Goal: Task Accomplishment & Management: Manage account settings

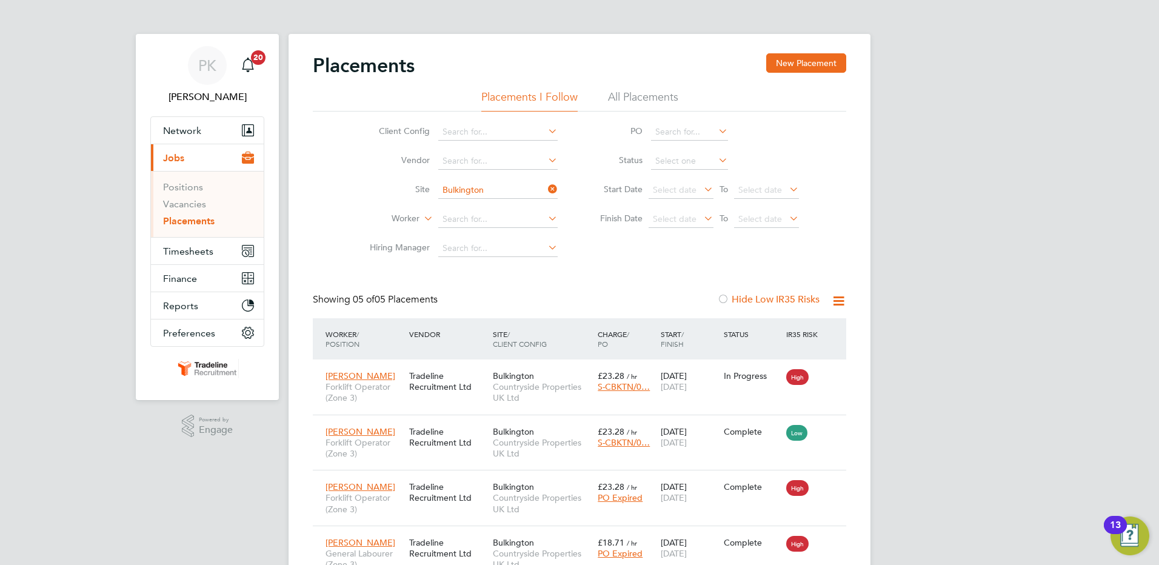
click at [546, 189] on icon at bounding box center [546, 189] width 0 height 17
click at [505, 191] on input at bounding box center [497, 190] width 119 height 17
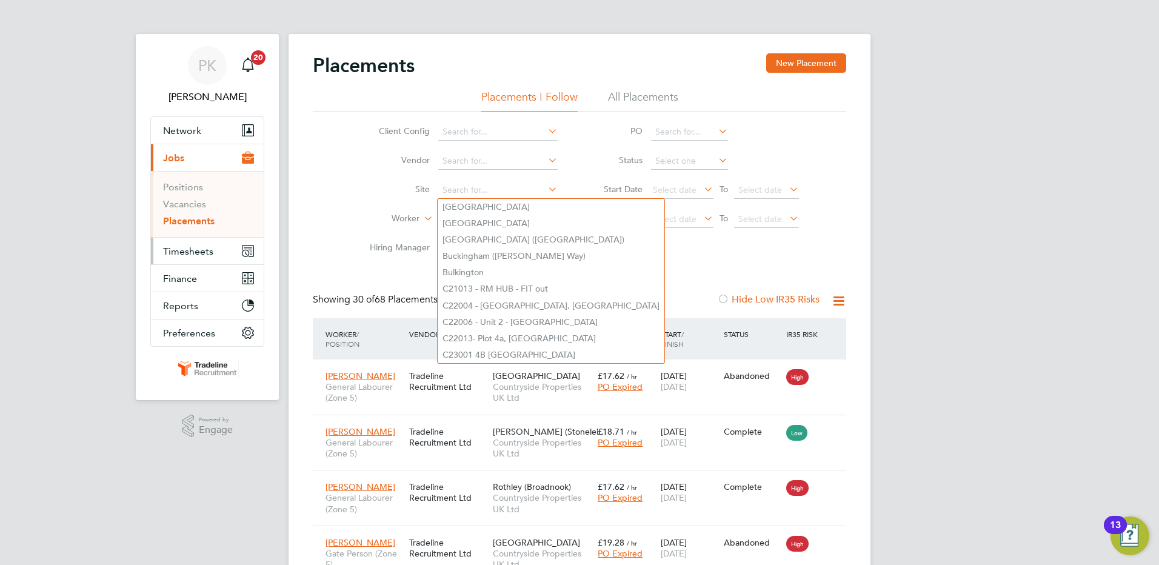
click at [195, 251] on span "Timesheets" at bounding box center [188, 252] width 50 height 12
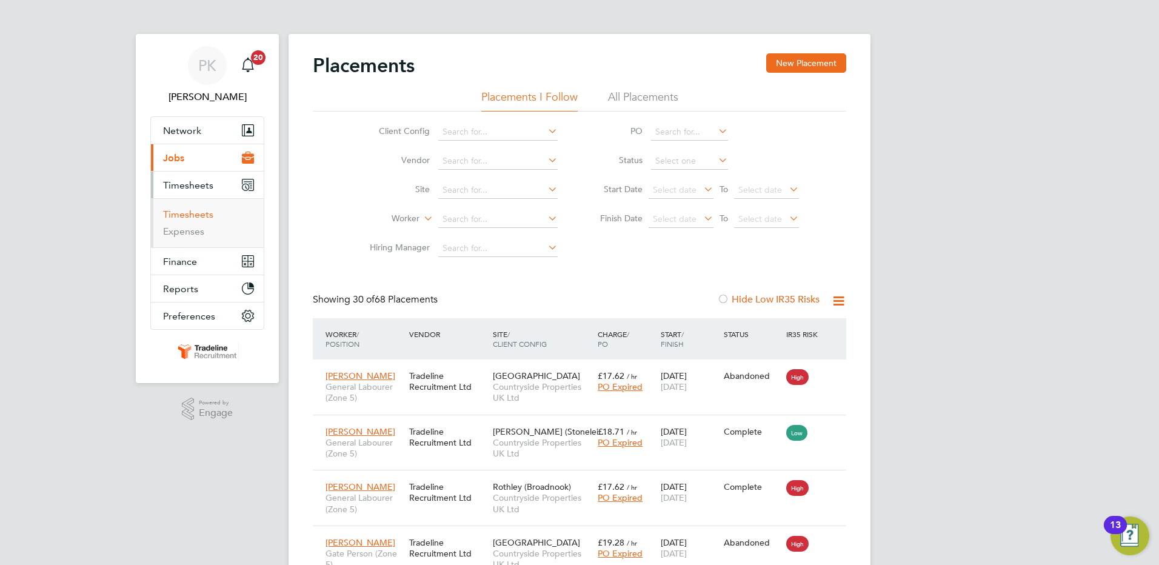
click at [202, 218] on link "Timesheets" at bounding box center [188, 215] width 50 height 12
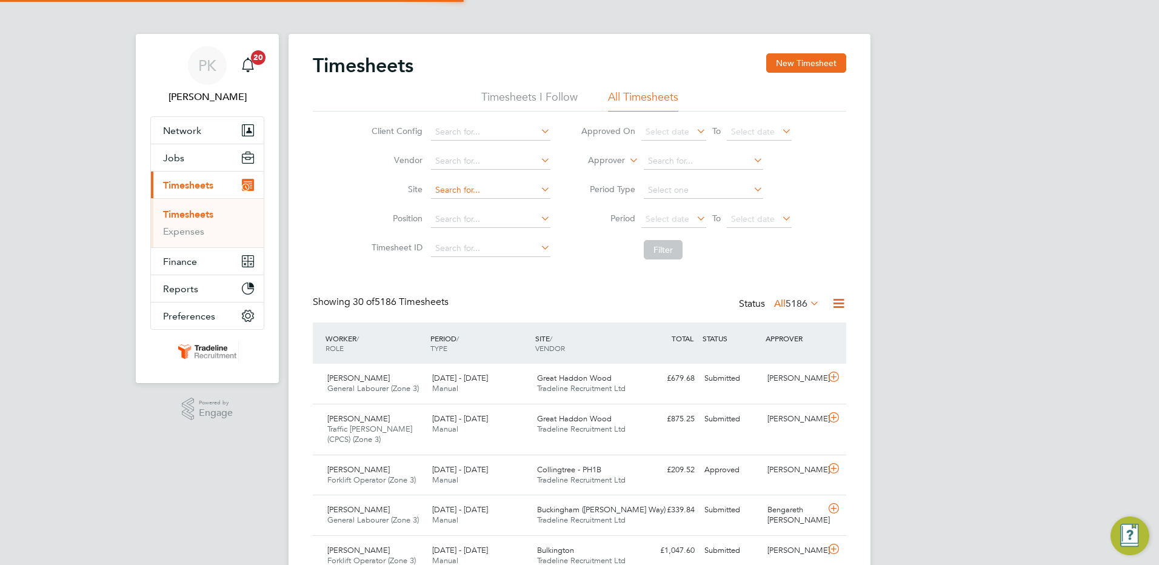
click at [486, 195] on input at bounding box center [490, 190] width 119 height 17
click at [474, 201] on li "Bulking ton" at bounding box center [490, 207] width 121 height 16
type input "Bulkington"
click at [662, 250] on button "Filter" at bounding box center [663, 249] width 39 height 19
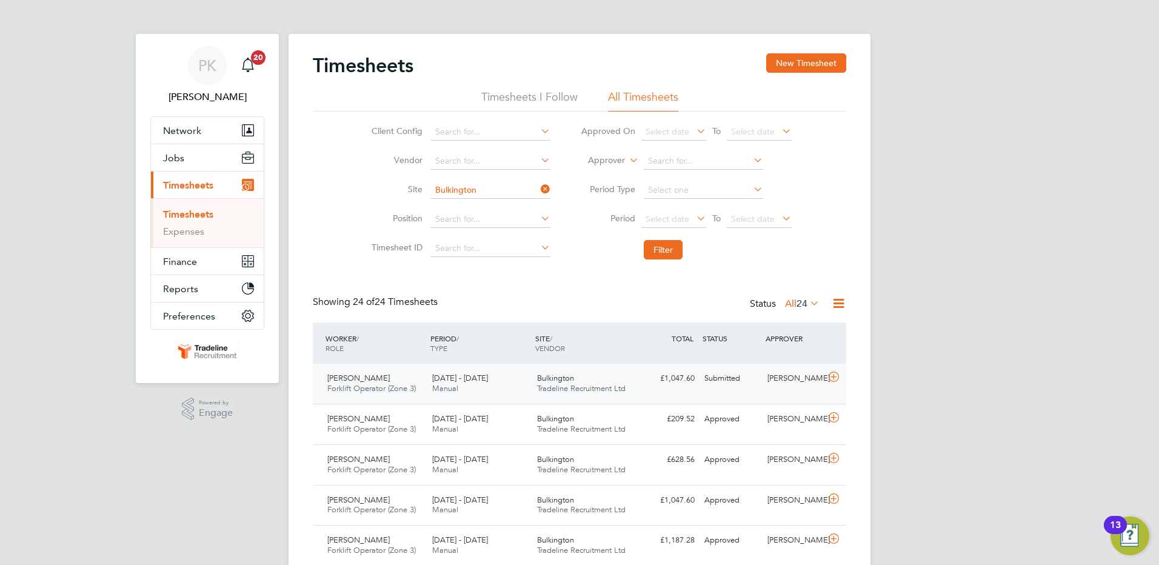
click at [751, 386] on div "Submitted" at bounding box center [731, 379] width 63 height 20
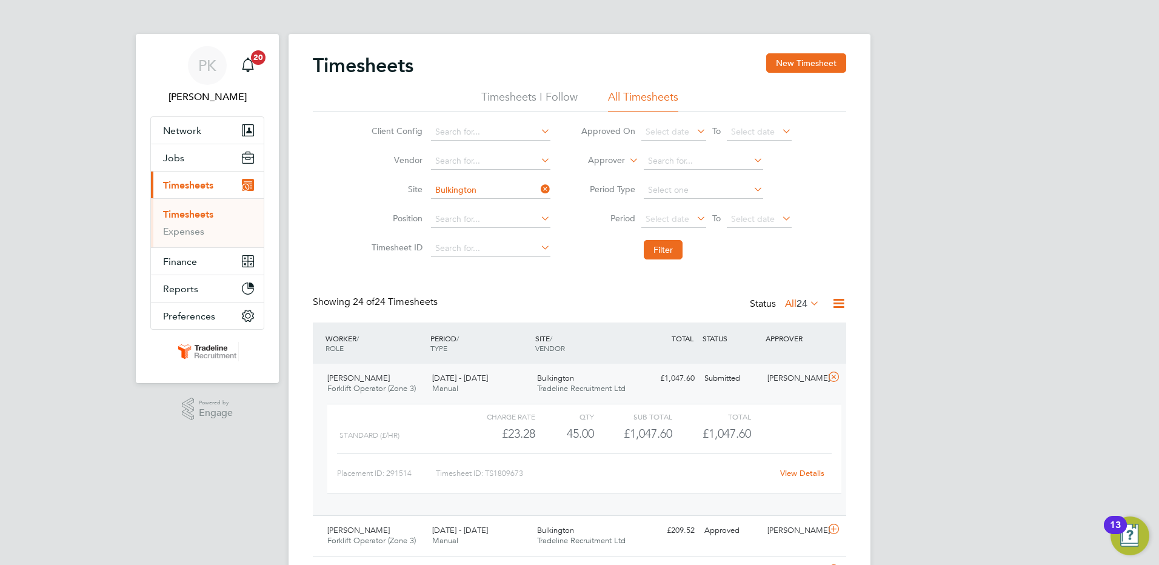
click at [810, 470] on link "View Details" at bounding box center [802, 473] width 44 height 10
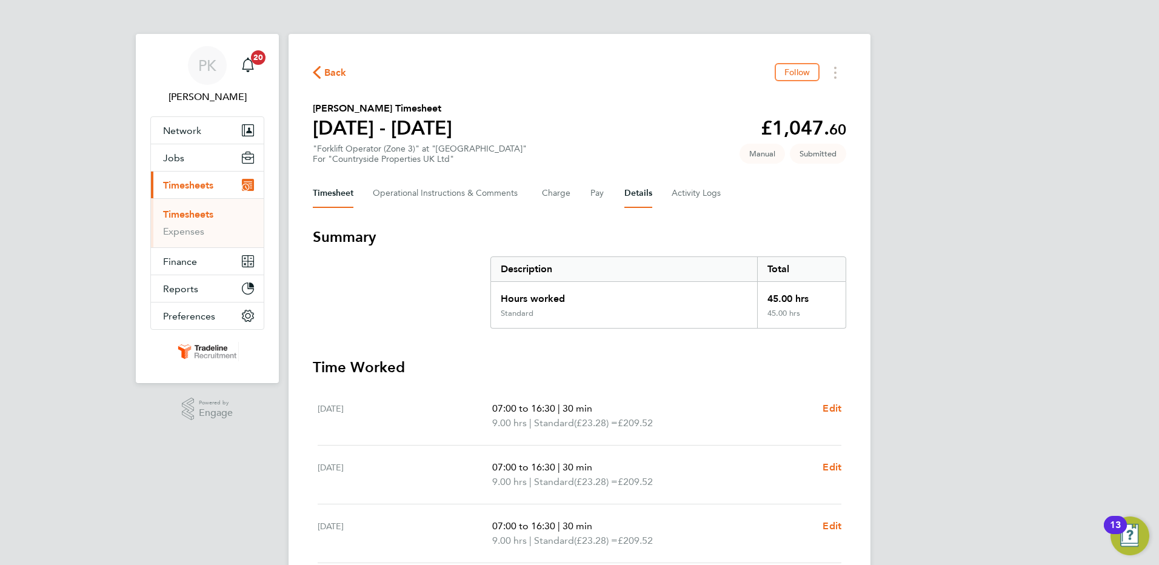
click at [641, 190] on button "Details" at bounding box center [638, 193] width 28 height 29
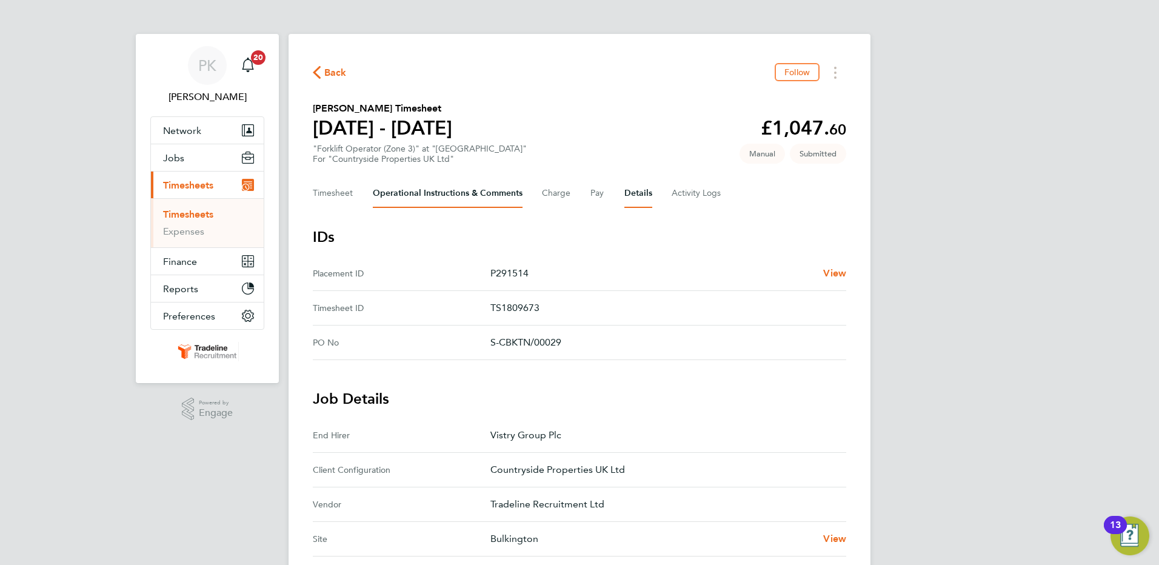
click at [516, 189] on Comments-tab "Operational Instructions & Comments" at bounding box center [448, 193] width 150 height 29
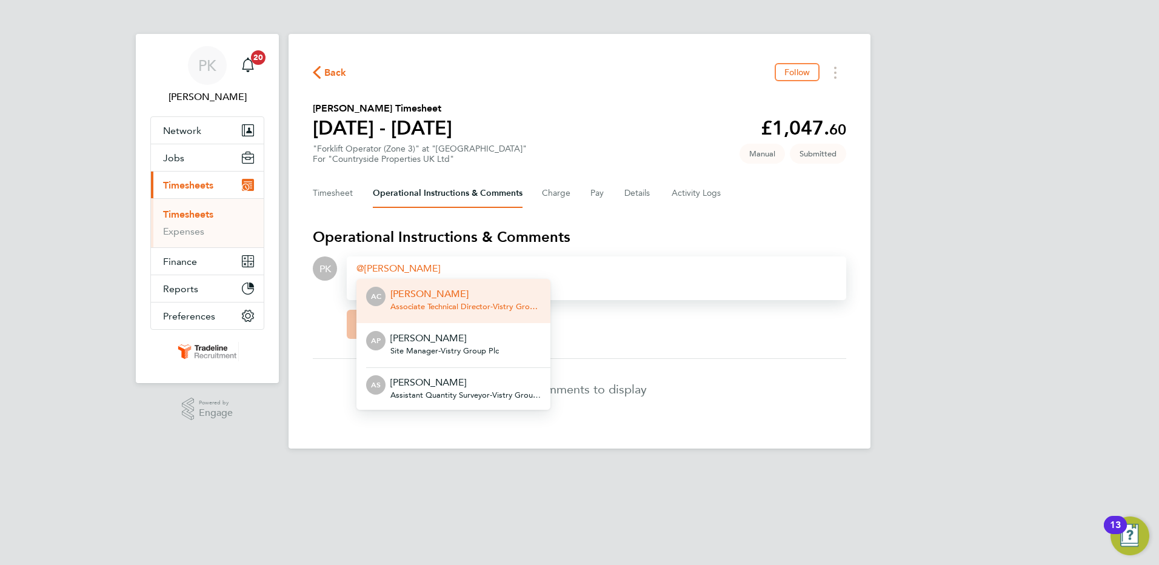
click at [480, 336] on p "[PERSON_NAME]" at bounding box center [444, 338] width 109 height 15
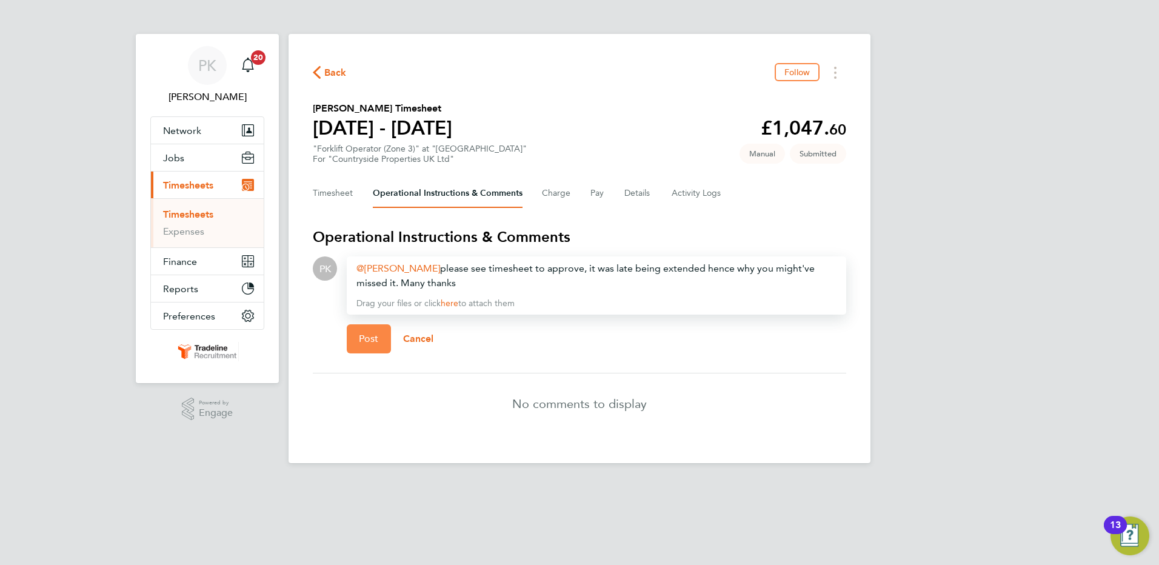
click at [357, 345] on button "Post" at bounding box center [369, 338] width 44 height 29
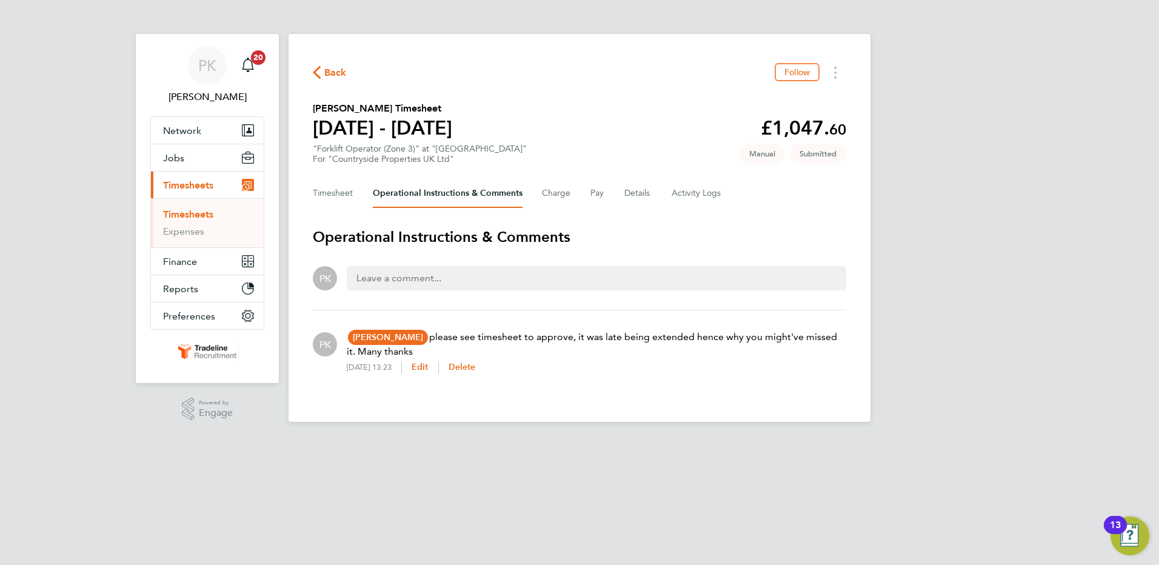
click at [185, 210] on link "Timesheets" at bounding box center [188, 215] width 50 height 12
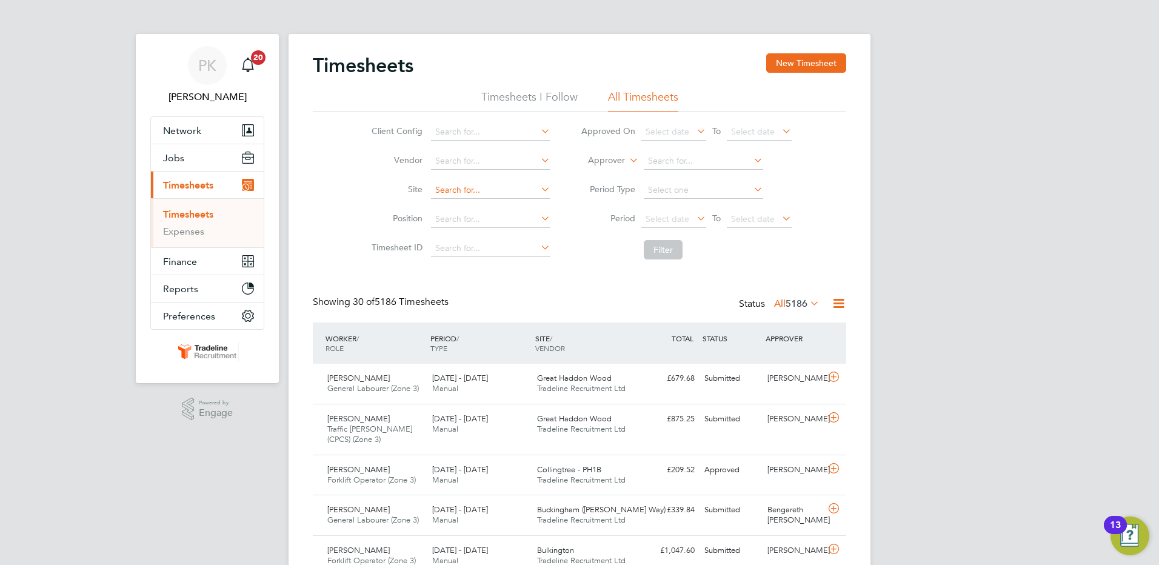
click at [487, 193] on input at bounding box center [490, 190] width 119 height 17
click at [501, 212] on li "Shottery (The Chancery)" at bounding box center [490, 207] width 121 height 16
type input "Shottery (The Chancery)"
click at [673, 248] on button "Filter" at bounding box center [663, 249] width 39 height 19
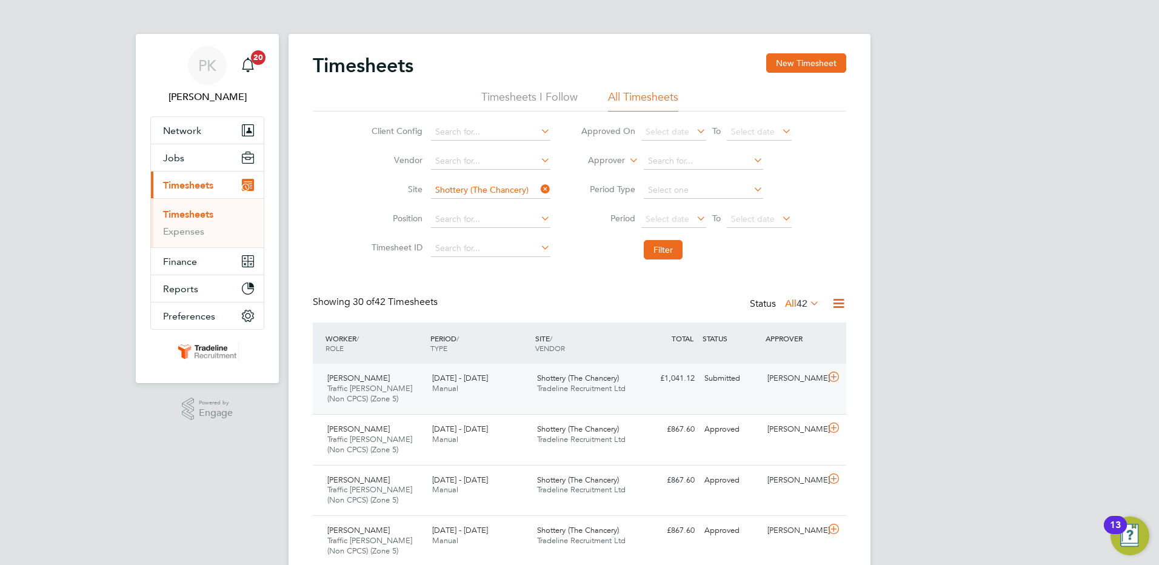
click at [789, 399] on div "Craig Stephens Traffic Marshall (Non CPCS) (Zone 5) 18 - 24 Aug 2025 18 - 24 Au…" at bounding box center [579, 389] width 533 height 50
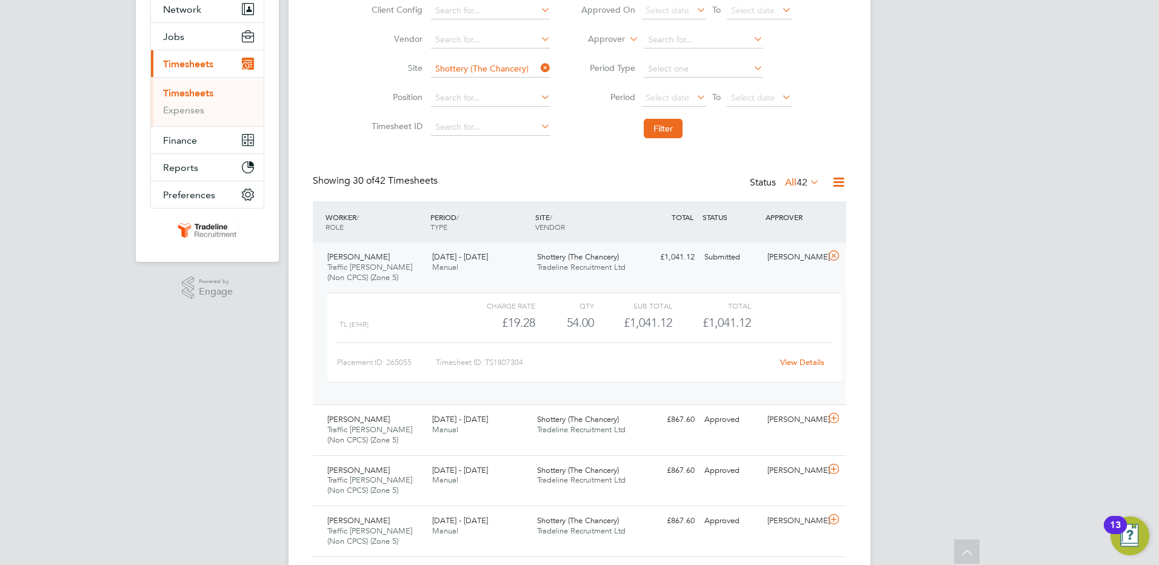
click at [798, 363] on link "View Details" at bounding box center [802, 362] width 44 height 10
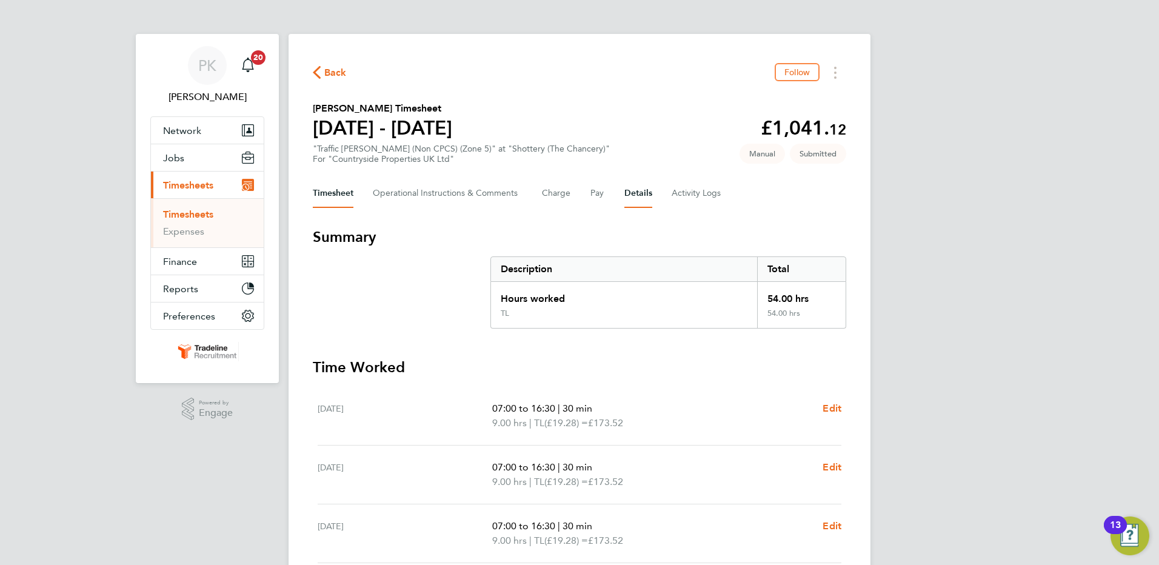
click at [641, 195] on button "Details" at bounding box center [638, 193] width 28 height 29
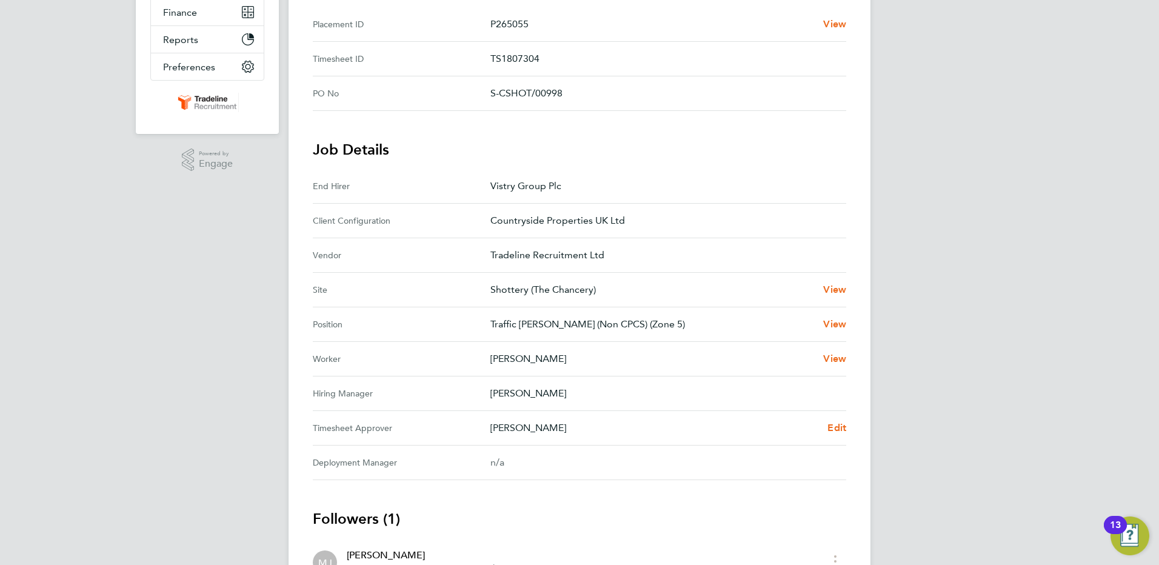
scroll to position [303, 0]
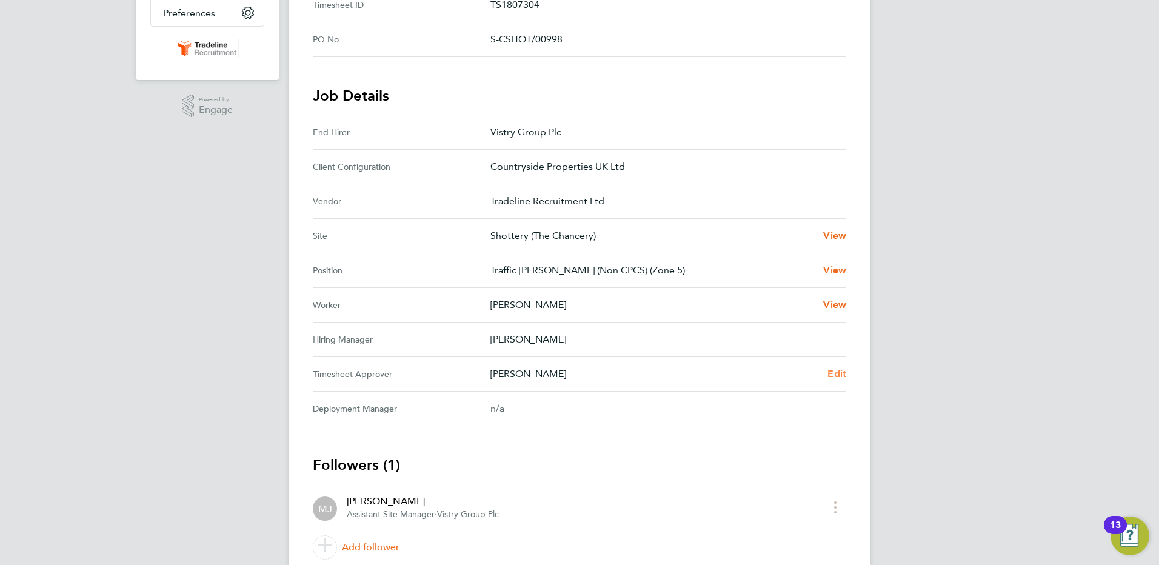
click at [842, 374] on span "Edit" at bounding box center [836, 374] width 19 height 12
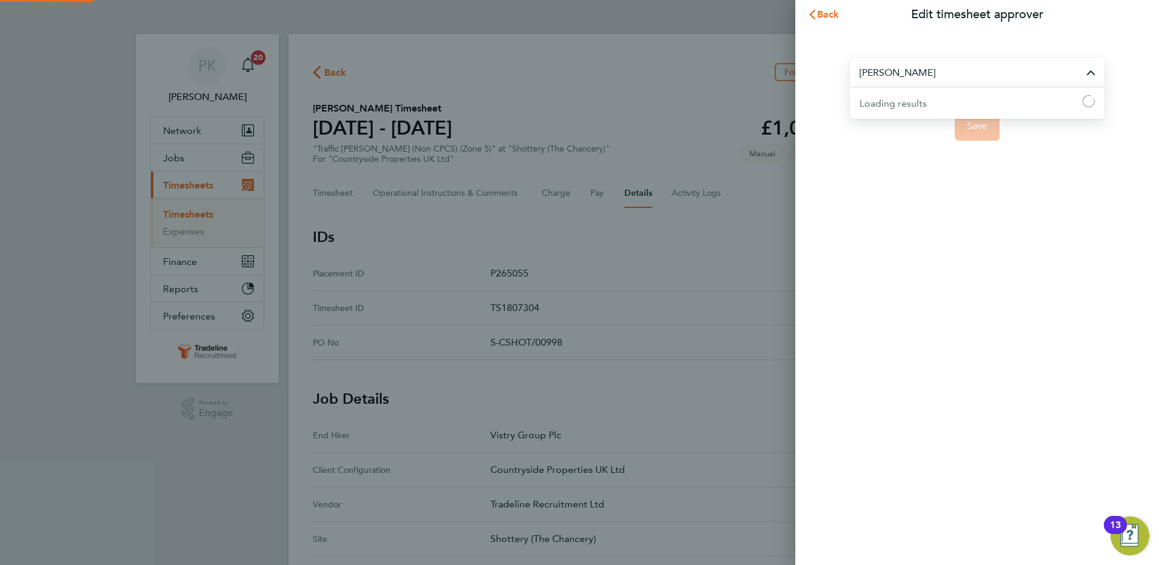
click at [969, 75] on input "Mark Jacques" at bounding box center [977, 72] width 255 height 28
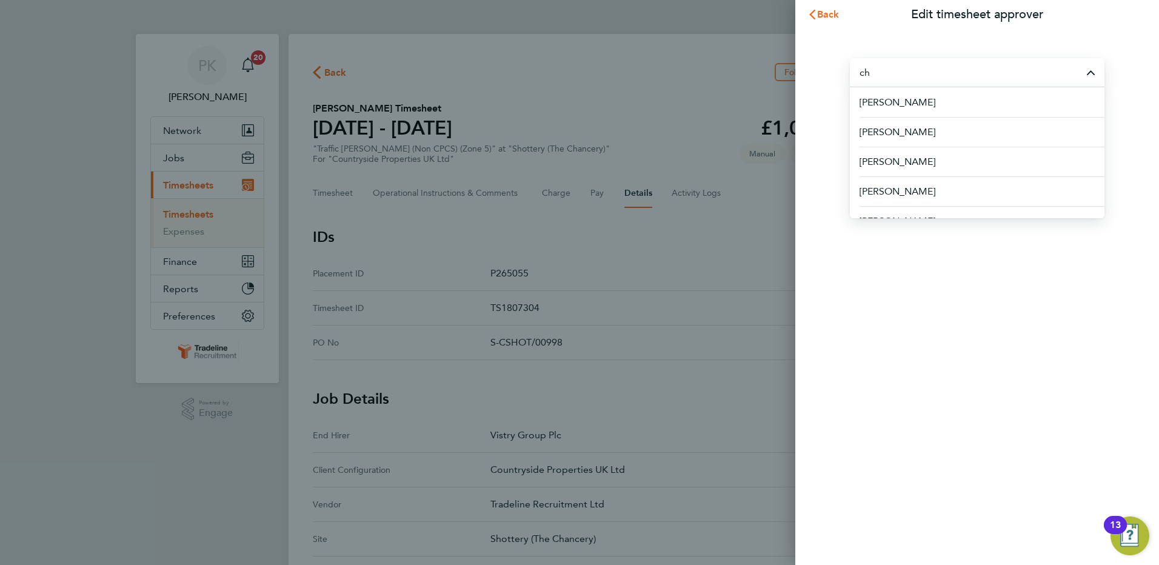
click at [671, 261] on div "Back Edit timesheet approver ch Andrew Charters Charlie Cousens Charlie Eadie C…" at bounding box center [579, 282] width 1159 height 565
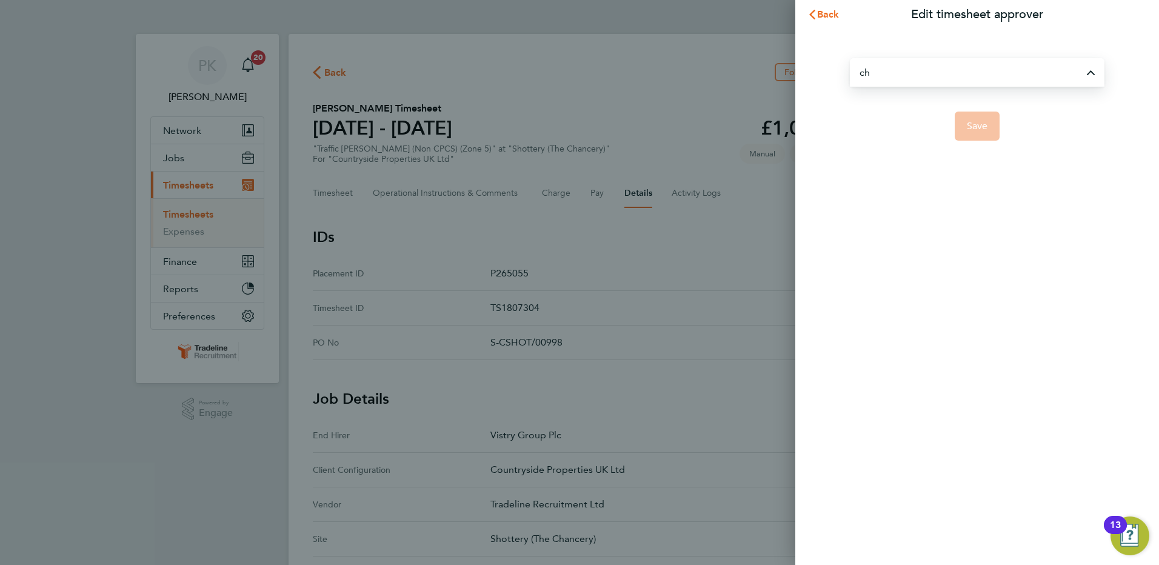
type input "Mark Jacques"
click at [826, 12] on span "Back" at bounding box center [828, 14] width 22 height 12
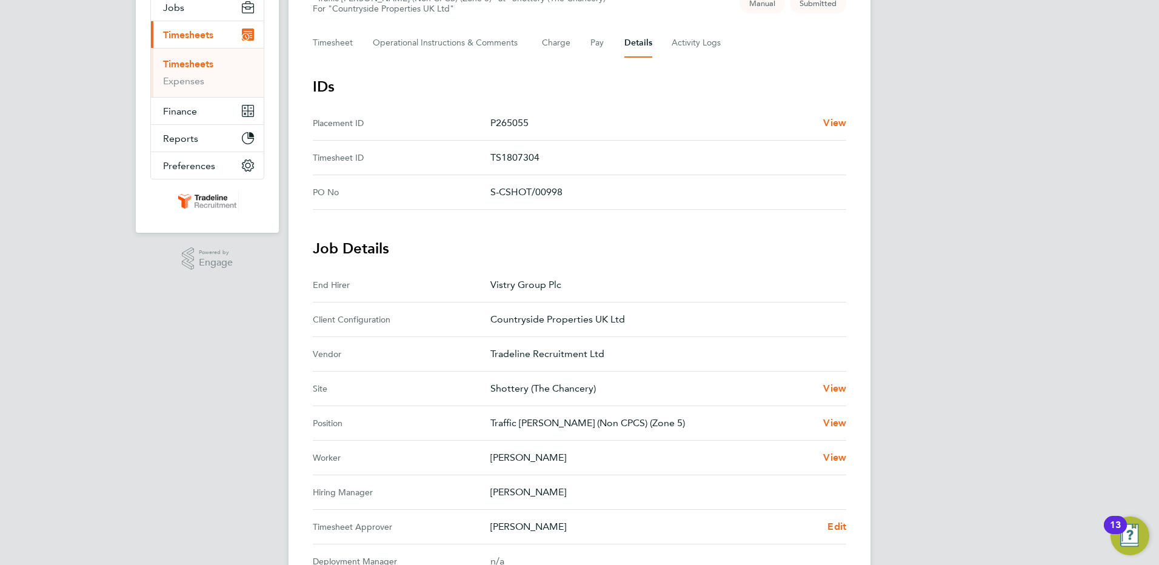
scroll to position [48, 0]
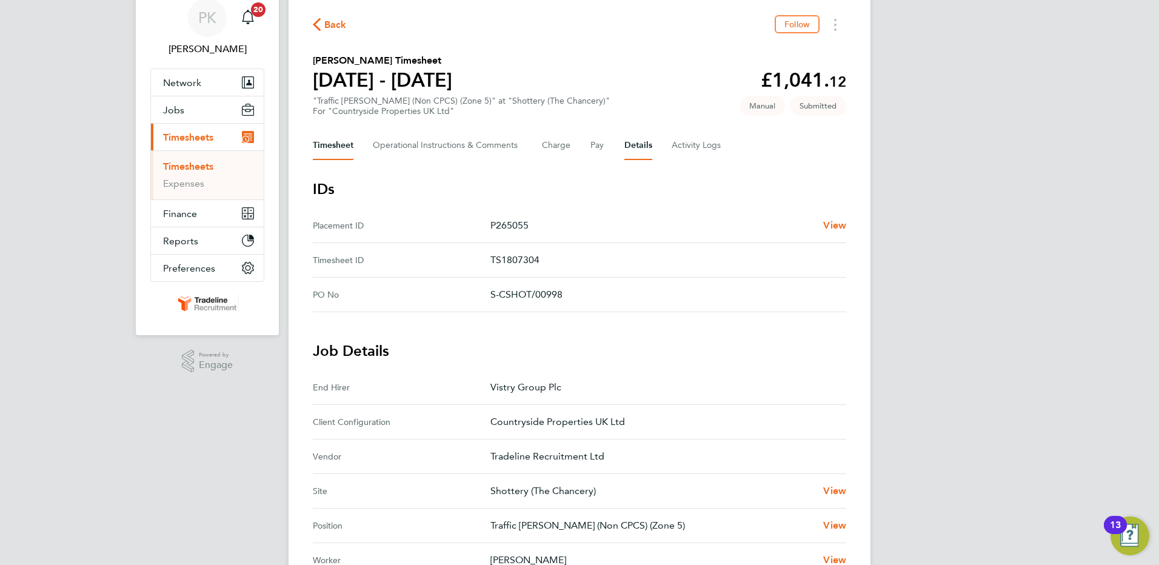
click at [316, 145] on button "Timesheet" at bounding box center [333, 145] width 41 height 29
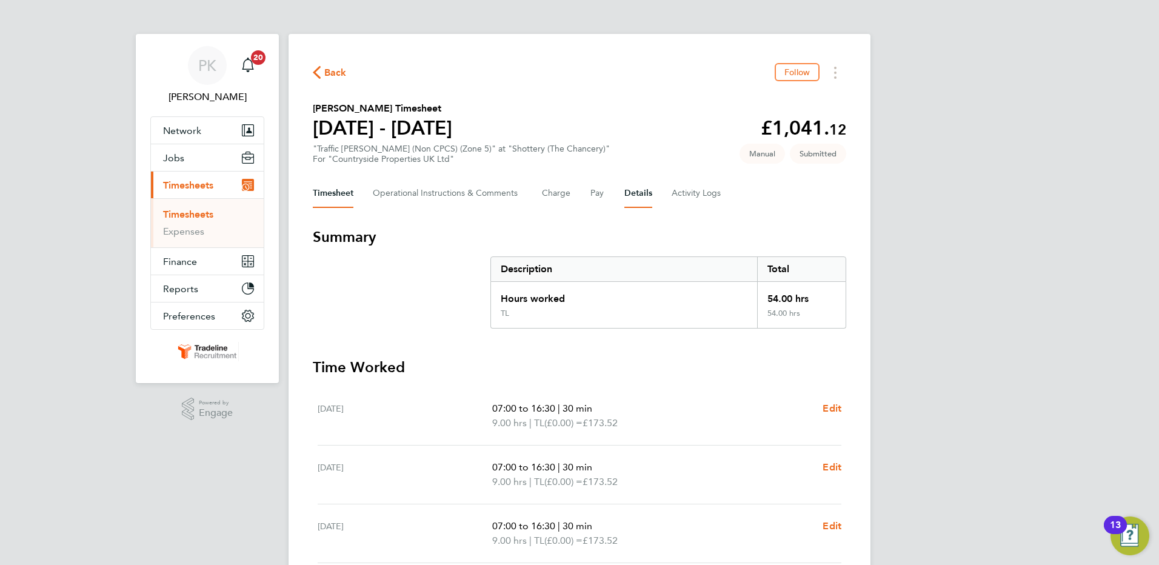
click at [634, 189] on button "Details" at bounding box center [638, 193] width 28 height 29
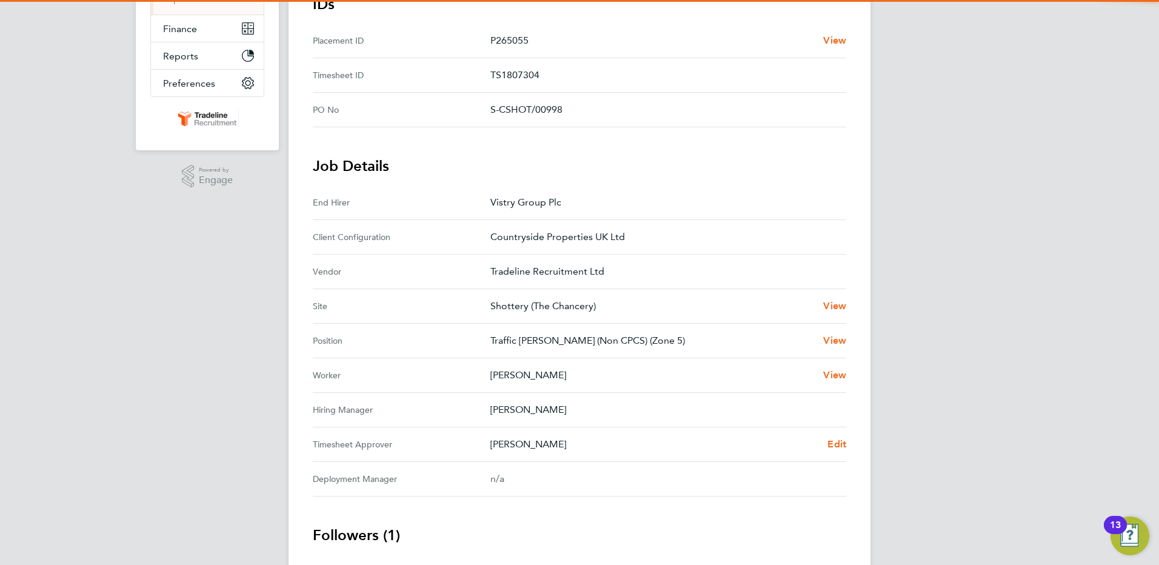
scroll to position [351, 0]
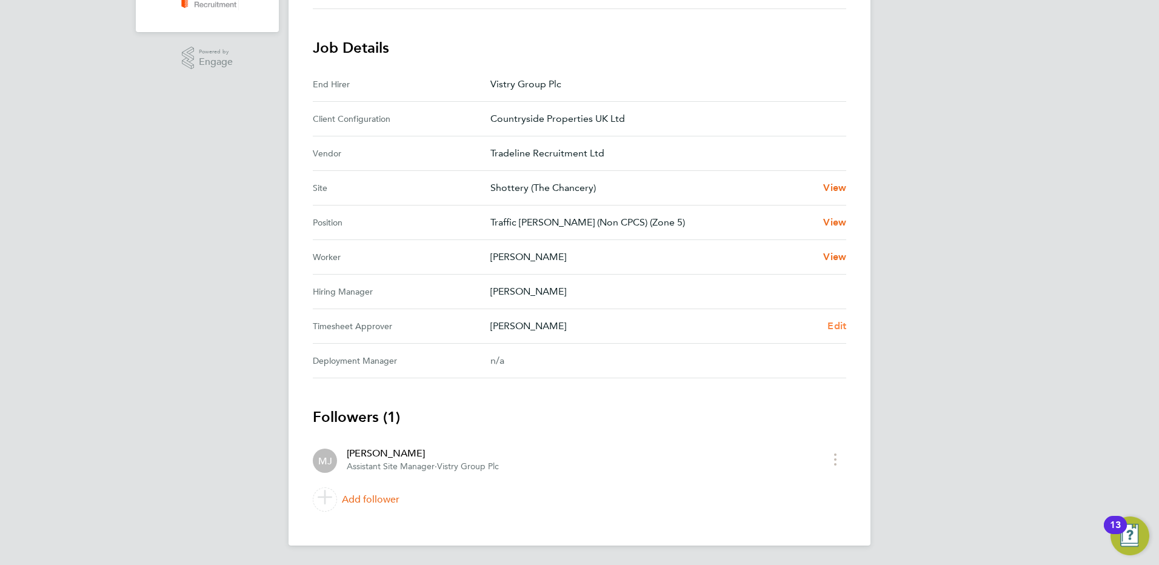
click at [836, 324] on span "Edit" at bounding box center [836, 326] width 19 height 12
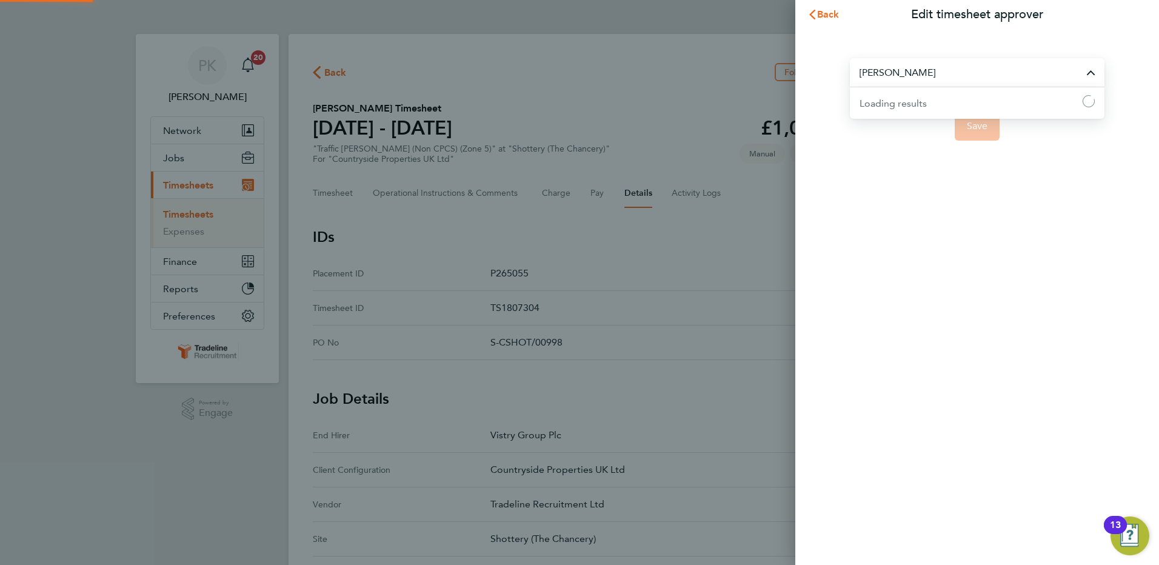
click at [904, 69] on input "Mark Jacques" at bounding box center [977, 72] width 255 height 28
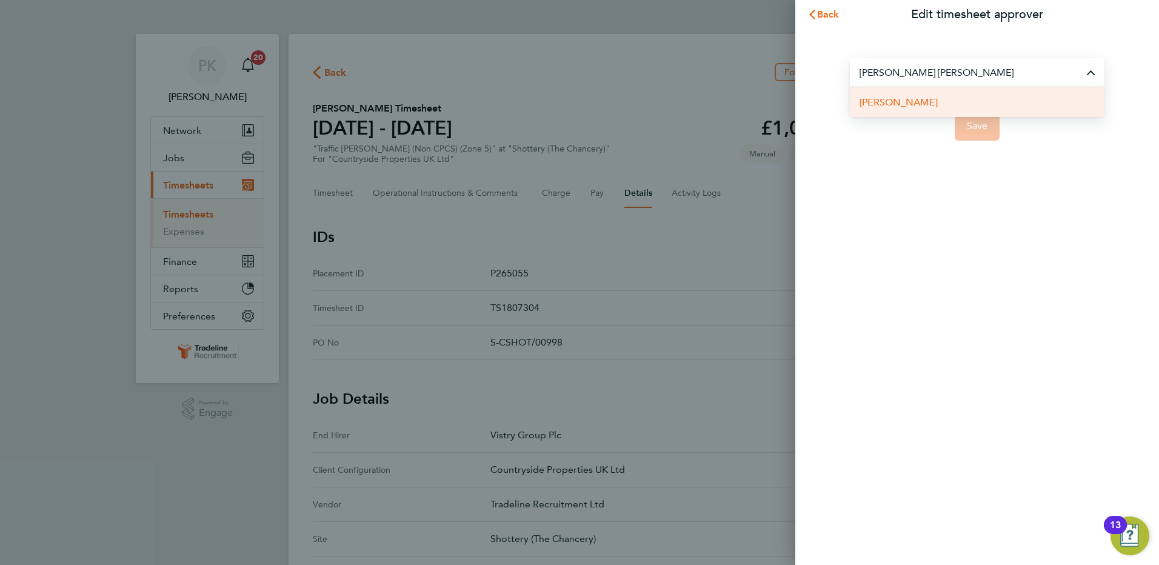
click at [922, 109] on span "Charlie Wheeler" at bounding box center [899, 102] width 78 height 15
type input "Charlie Wheeler"
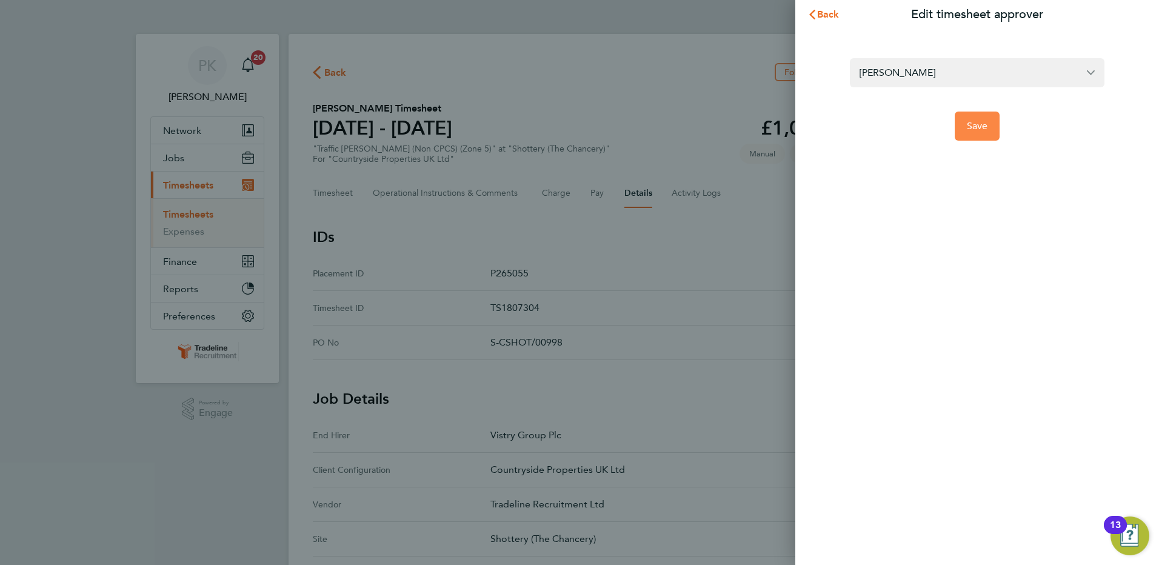
click at [981, 124] on span "Save" at bounding box center [977, 126] width 21 height 12
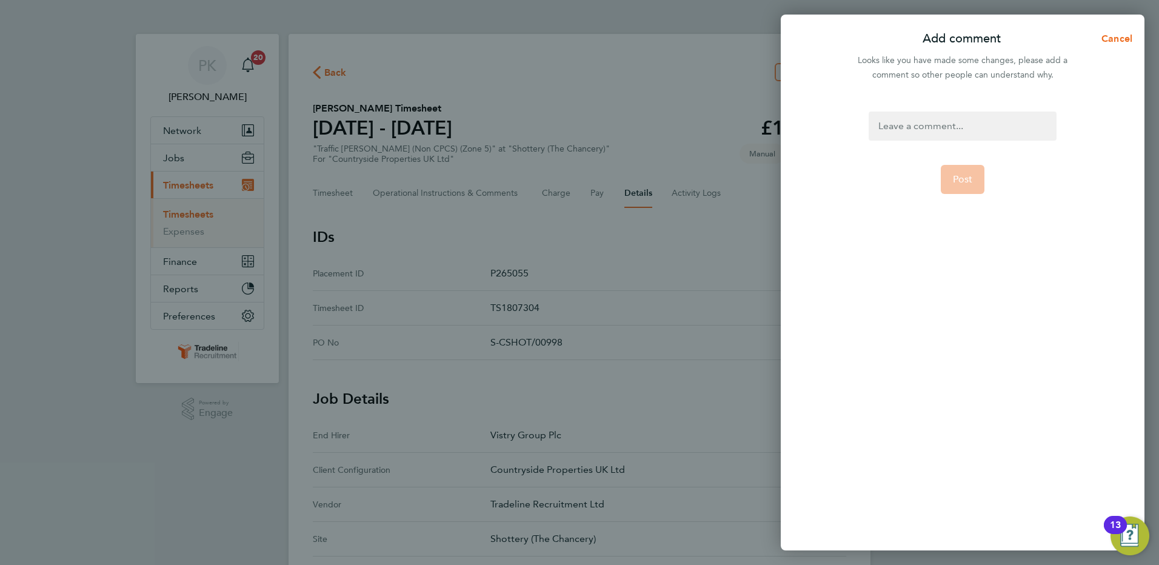
click at [962, 121] on div at bounding box center [962, 126] width 187 height 29
click at [951, 124] on div at bounding box center [962, 126] width 187 height 29
click at [951, 183] on button "Post" at bounding box center [963, 179] width 44 height 29
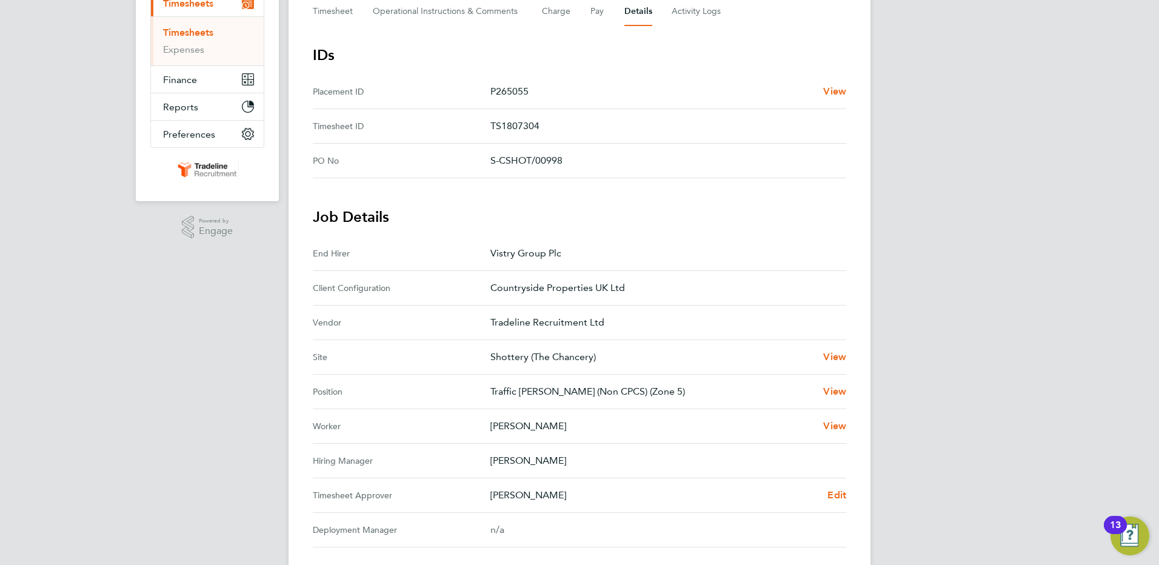
scroll to position [61, 0]
